Goal: Transaction & Acquisition: Purchase product/service

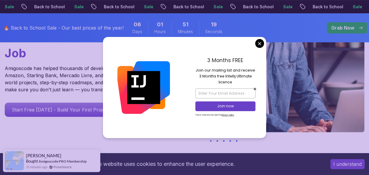
scroll to position [123, 0]
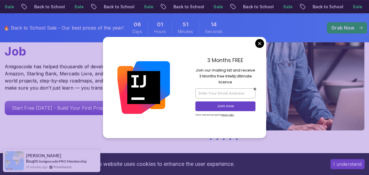
click at [166, 83] on img at bounding box center [143, 87] width 52 height 52
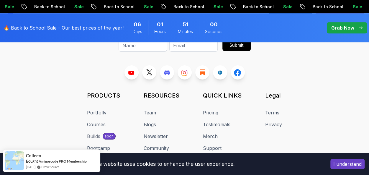
scroll to position [2417, 0]
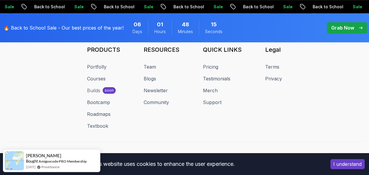
click at [279, 4] on p "Sale" at bounding box center [287, 7] width 19 height 6
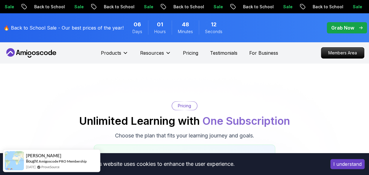
click at [354, 23] on span "pre-order" at bounding box center [347, 27] width 40 height 11
click at [349, 26] on p "Grab Now" at bounding box center [342, 27] width 23 height 7
click at [346, 26] on p "Grab Now" at bounding box center [342, 27] width 23 height 7
click at [285, 32] on div "🔥 Back to School Sale - Our best prices of the year! 06 Days 01 Hours 48 Minute…" at bounding box center [184, 27] width 369 height 29
click at [343, 28] on p "Grab Now" at bounding box center [342, 27] width 23 height 7
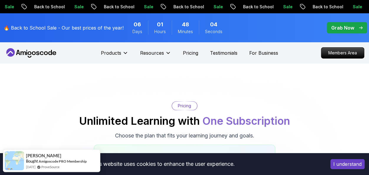
click at [354, 24] on span "pre-order" at bounding box center [347, 27] width 40 height 11
drag, startPoint x: 354, startPoint y: 24, endPoint x: 363, endPoint y: 27, distance: 10.1
click at [363, 27] on span "pre-order" at bounding box center [347, 27] width 40 height 11
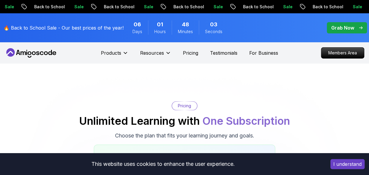
click at [363, 27] on span "pre-order" at bounding box center [347, 27] width 40 height 11
click at [364, 27] on span "pre-order" at bounding box center [347, 27] width 40 height 11
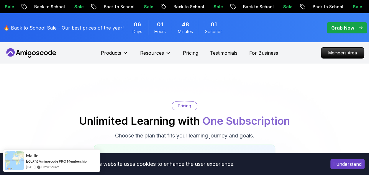
click at [363, 27] on span "pre-order" at bounding box center [347, 27] width 40 height 11
click at [345, 32] on span "pre-order" at bounding box center [347, 27] width 40 height 11
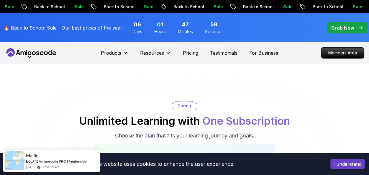
click at [345, 32] on span "pre-order" at bounding box center [347, 27] width 40 height 11
click at [345, 164] on button "I understand" at bounding box center [347, 164] width 34 height 10
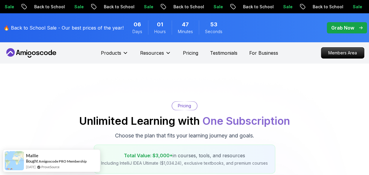
click at [341, 29] on p "Grab Now" at bounding box center [342, 27] width 23 height 7
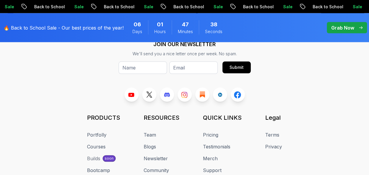
scroll to position [2916, 0]
